Goal: Transaction & Acquisition: Book appointment/travel/reservation

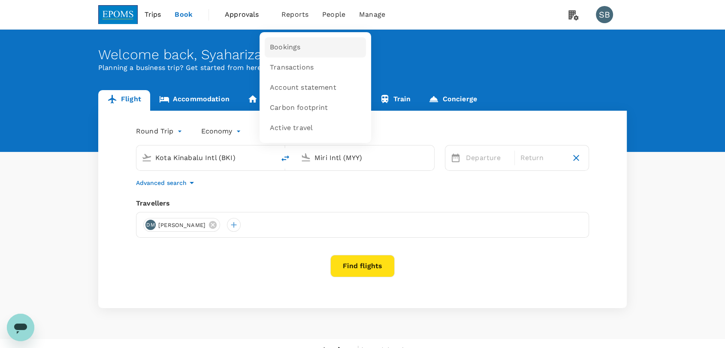
click at [297, 47] on span "Bookings" at bounding box center [285, 47] width 30 height 10
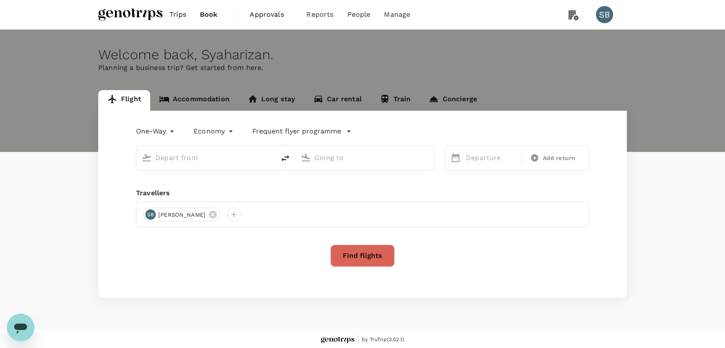
type input "roundtrip"
type input "Kuala Lumpur Intl ([GEOGRAPHIC_DATA])"
type input "Kuching Intl (KCH)"
type input "Kuala Lumpur Intl ([GEOGRAPHIC_DATA])"
type input "Kuching Intl (KCH)"
